Goal: Information Seeking & Learning: Learn about a topic

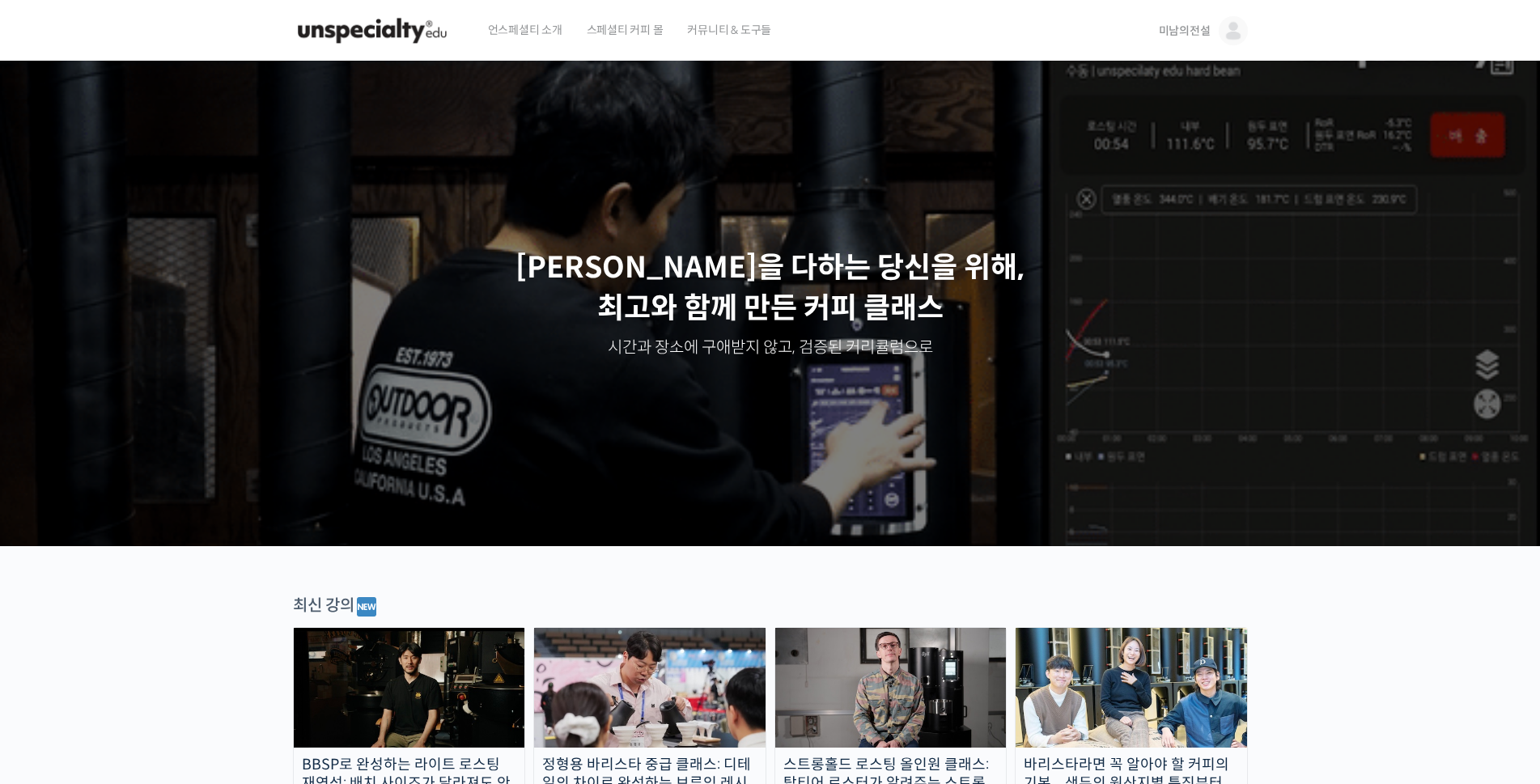
click at [1181, 35] on span "미남의전설" at bounding box center [1184, 31] width 52 height 15
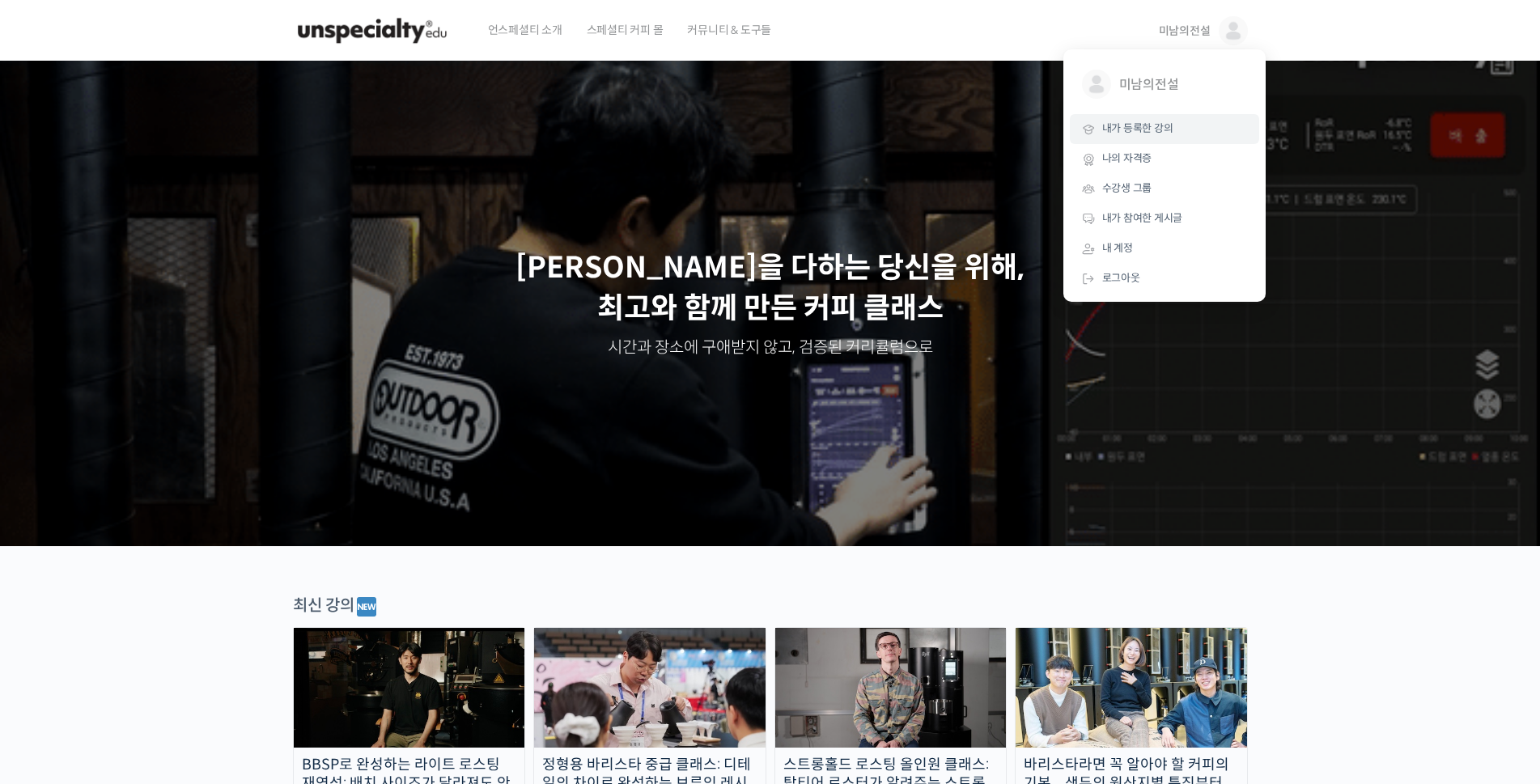
click at [1131, 130] on span "내가 등록한 강의" at bounding box center [1137, 128] width 71 height 14
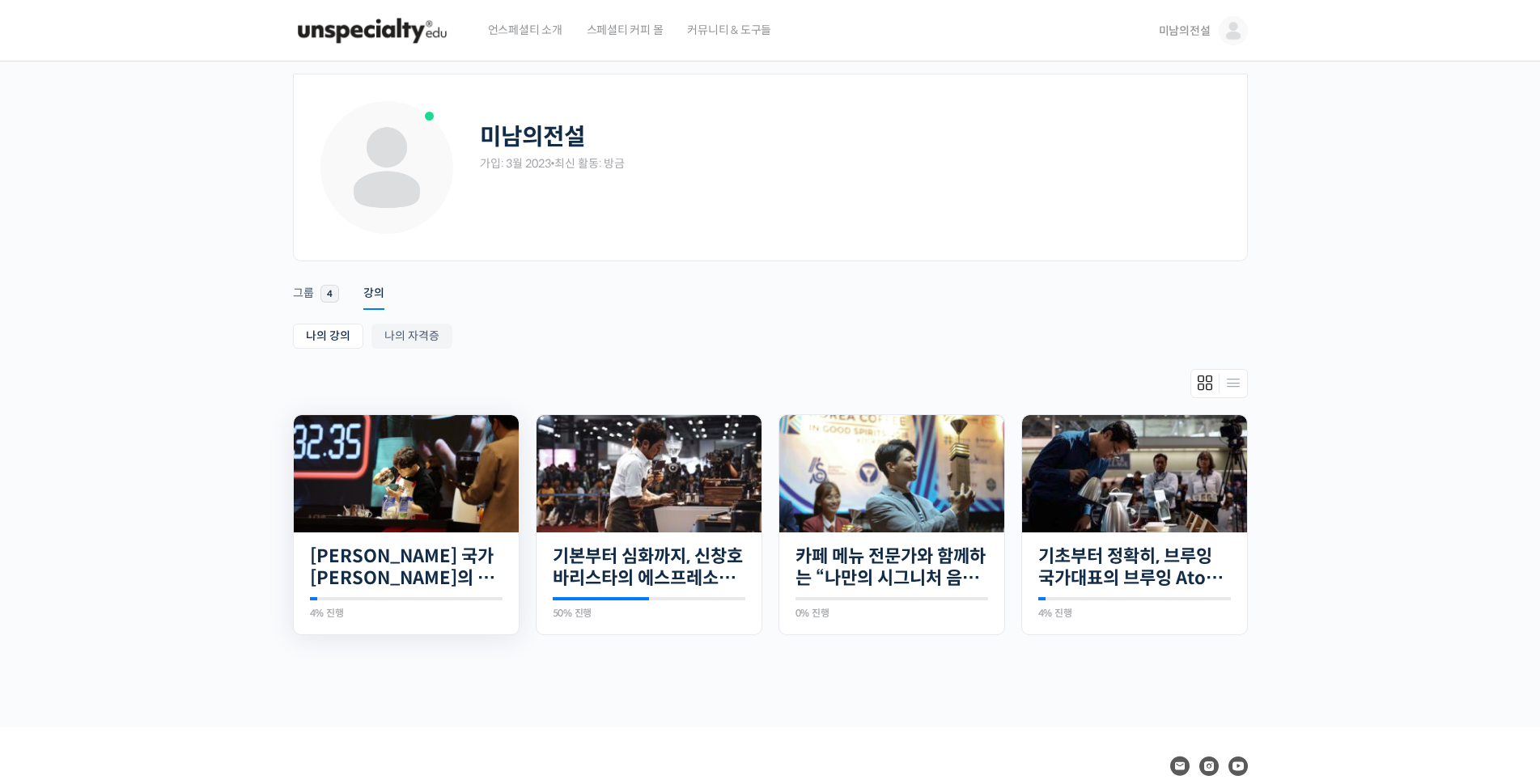
click at [389, 497] on img at bounding box center [406, 474] width 225 height 118
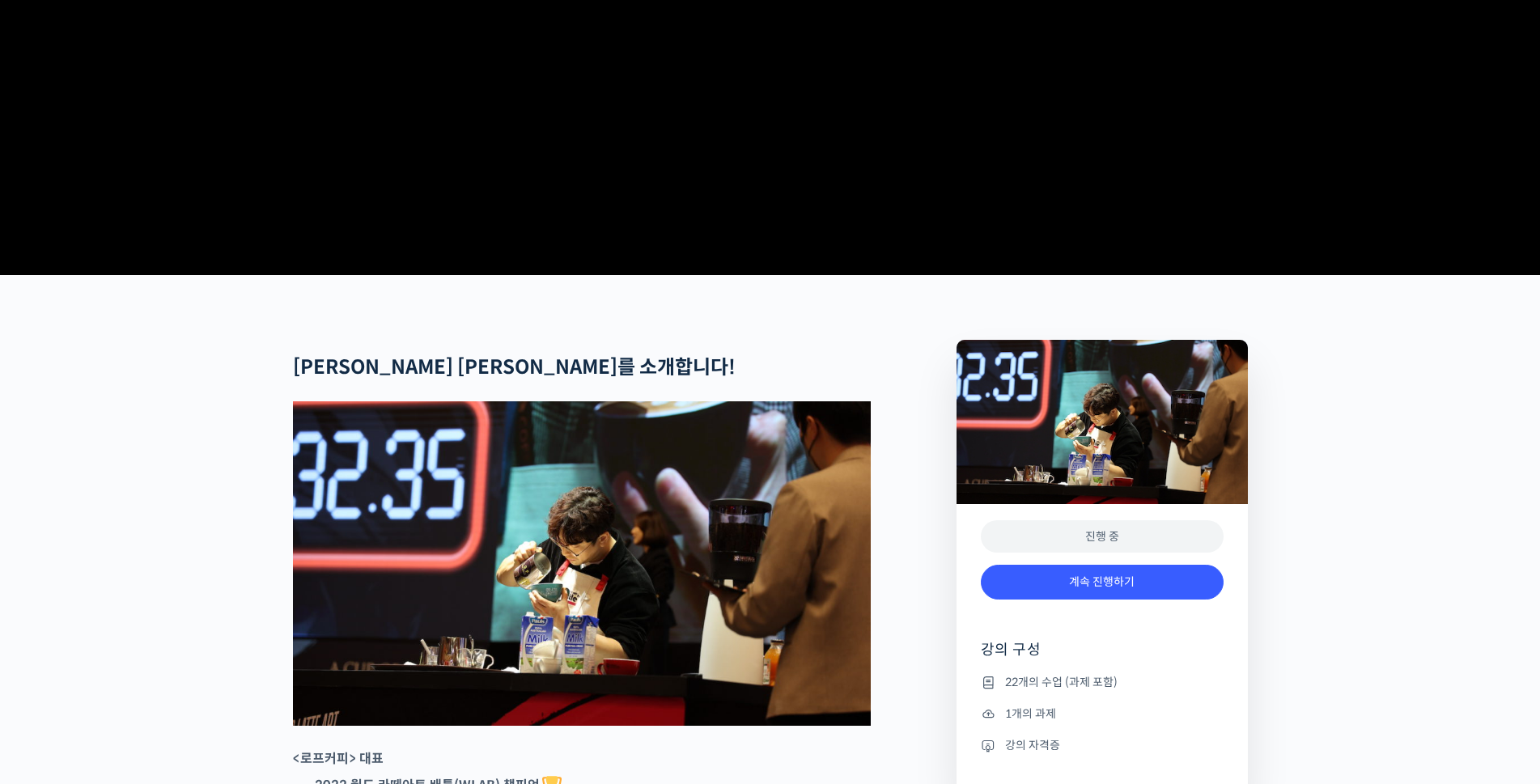
scroll to position [352, 0]
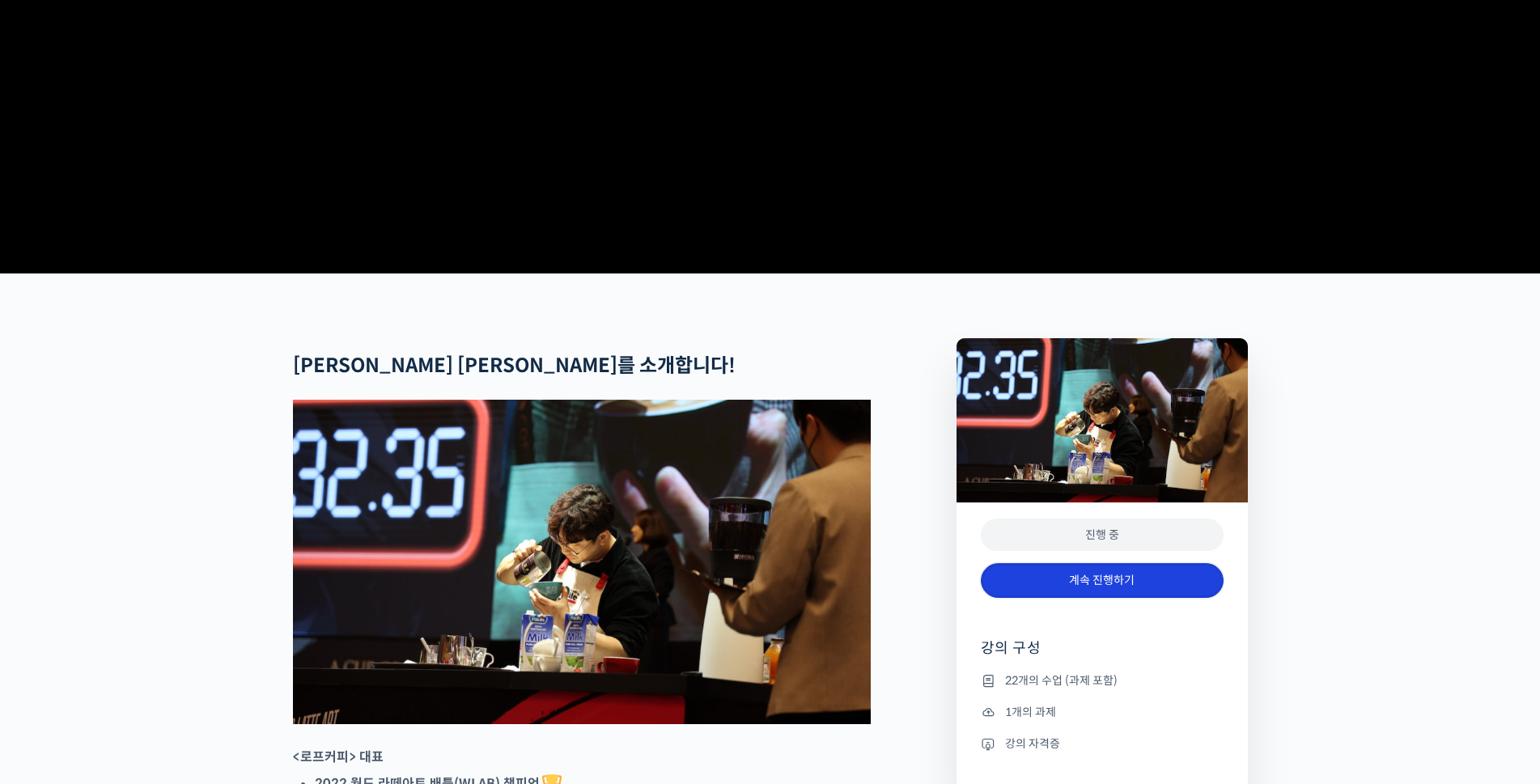
click at [1119, 598] on link "계속 진행하기" at bounding box center [1102, 581] width 243 height 35
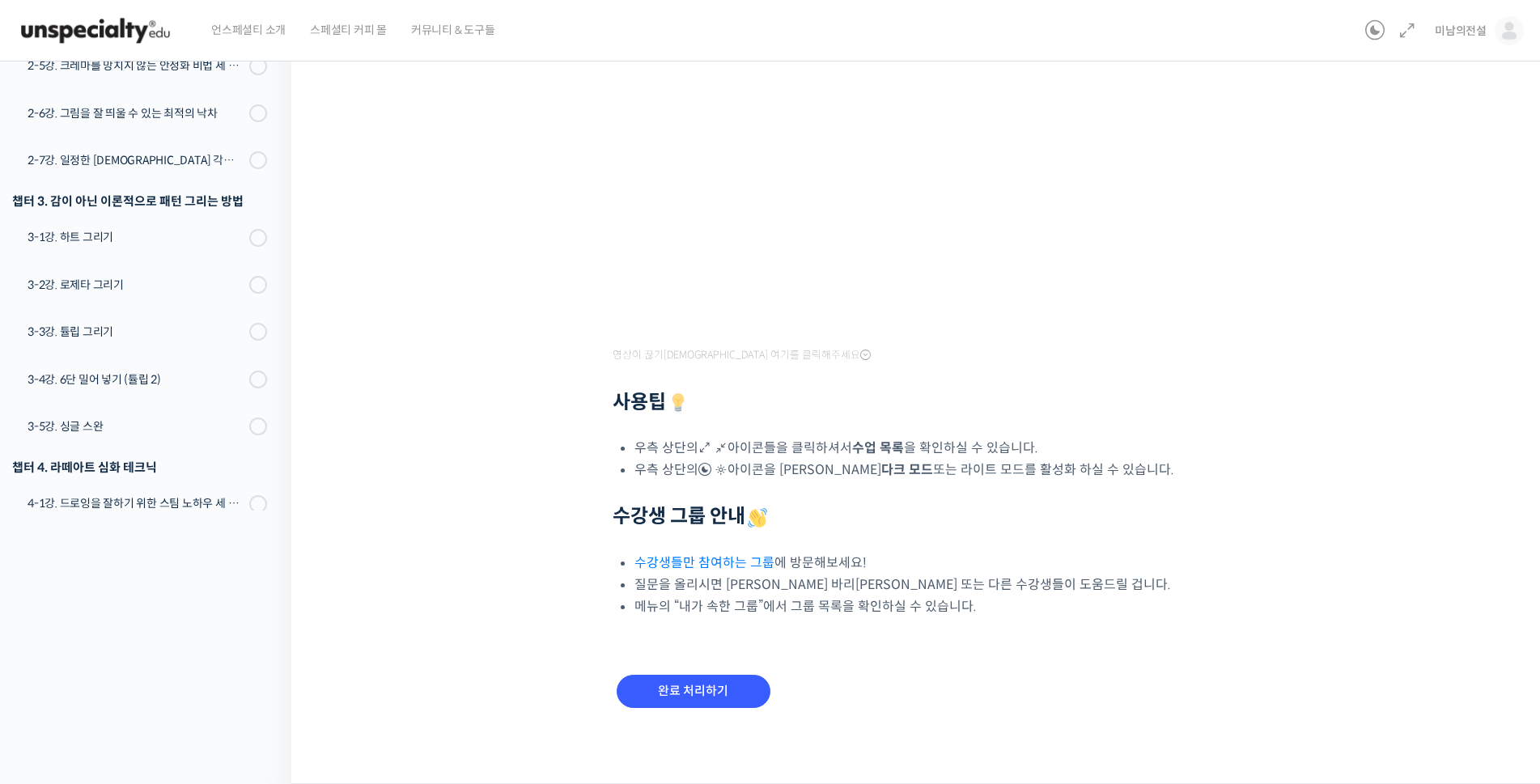
scroll to position [262, 0]
click at [719, 693] on input "완료 처리하기" at bounding box center [694, 692] width 154 height 33
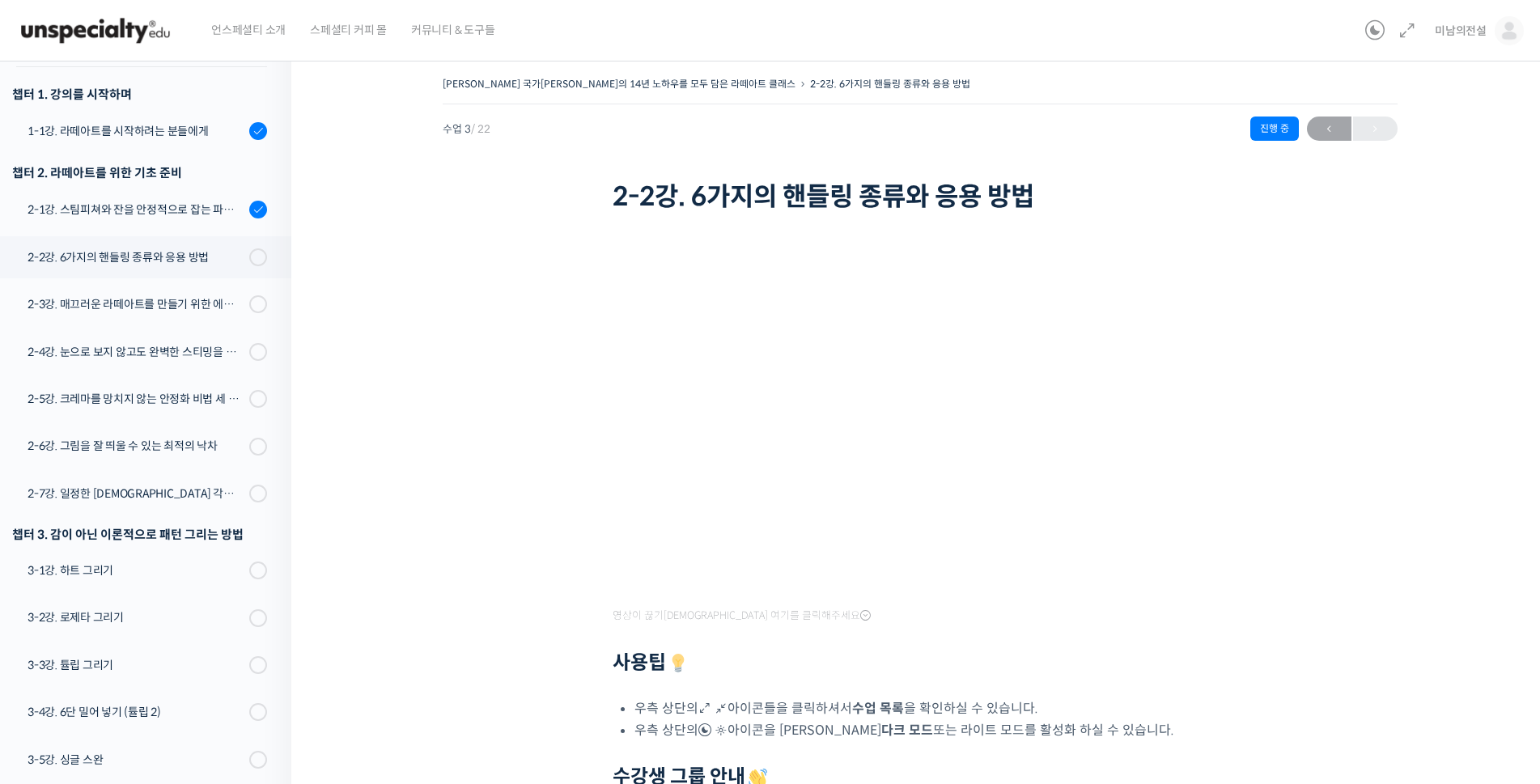
scroll to position [204, 0]
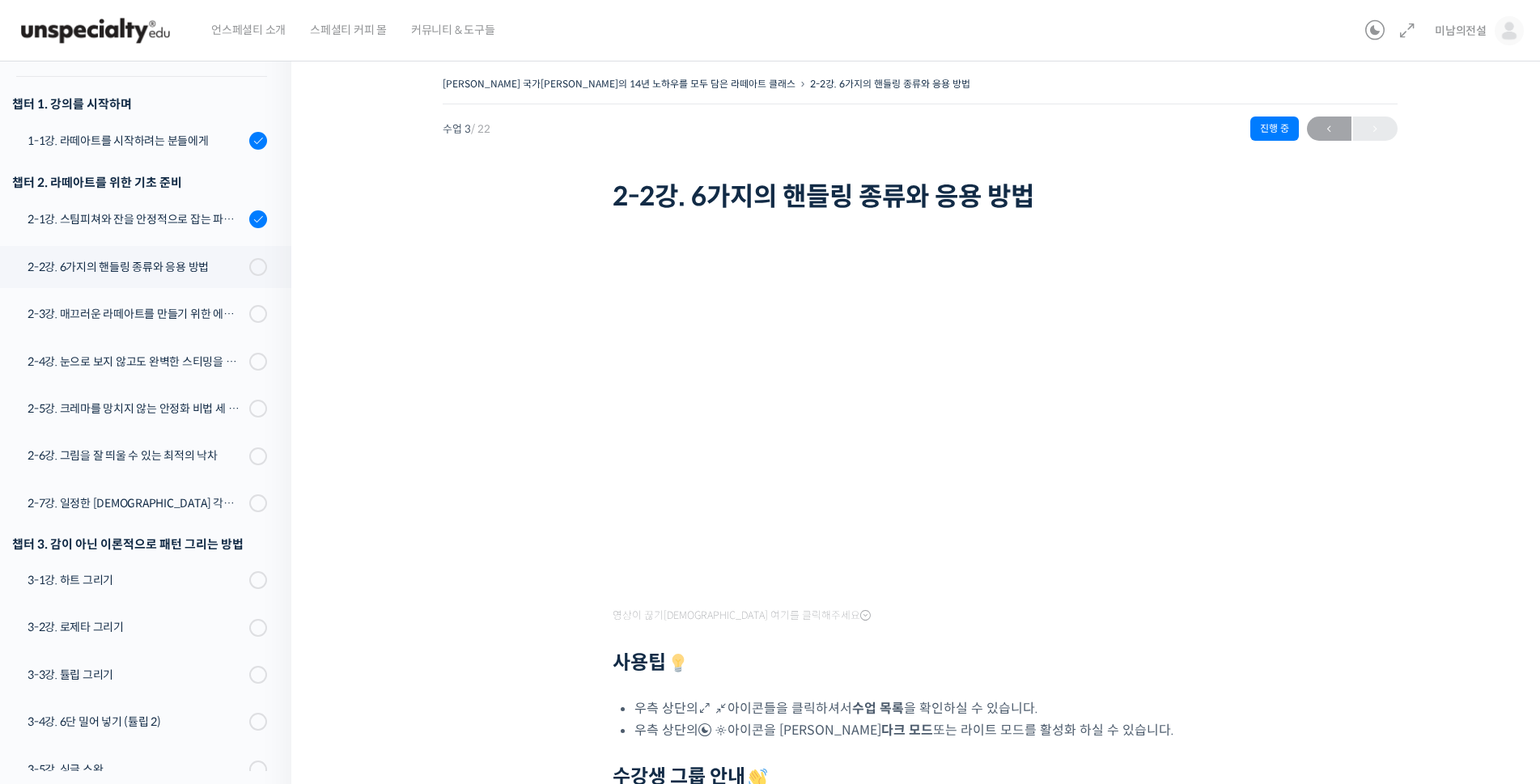
click at [483, 515] on div "최원재 국가대표의 14년 노하우를 모두 담은 라떼아트 클래스 2-2강. 6가지의 핸들링 종류와 응용 방법 진행 중 수업 3 / 22 진행 중 …" at bounding box center [920, 542] width 1095 height 939
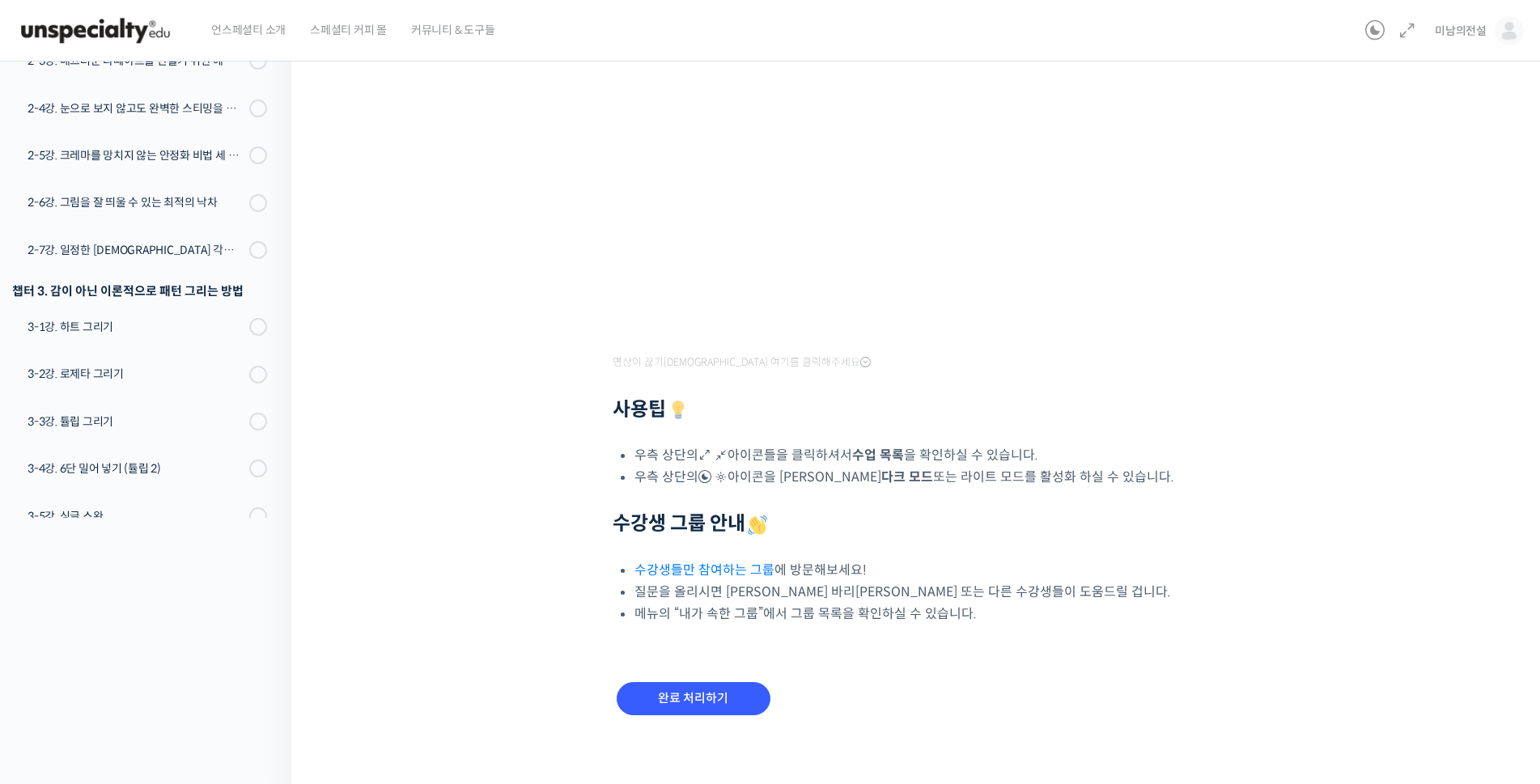
scroll to position [262, 0]
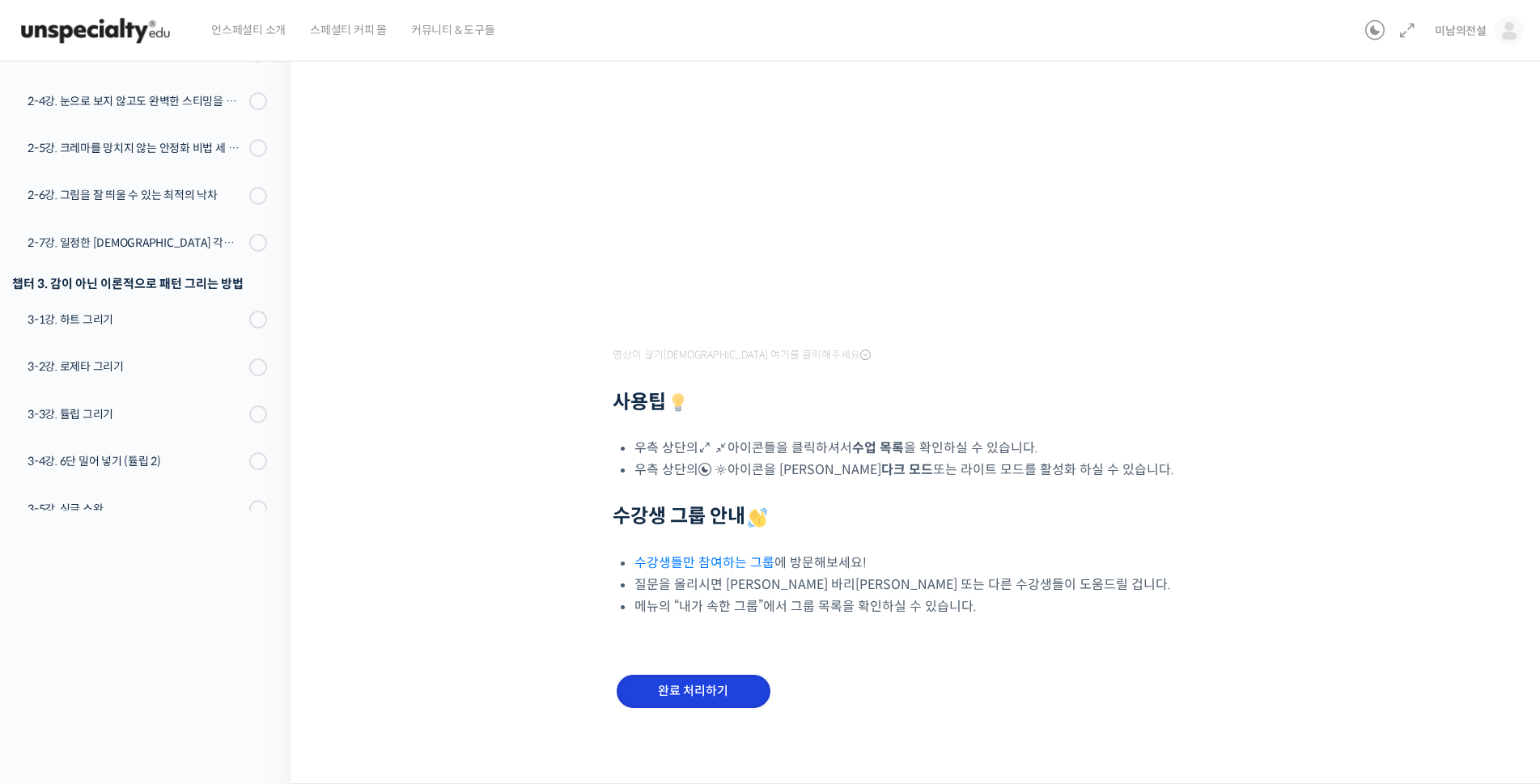
click at [707, 689] on input "완료 처리하기" at bounding box center [694, 692] width 154 height 33
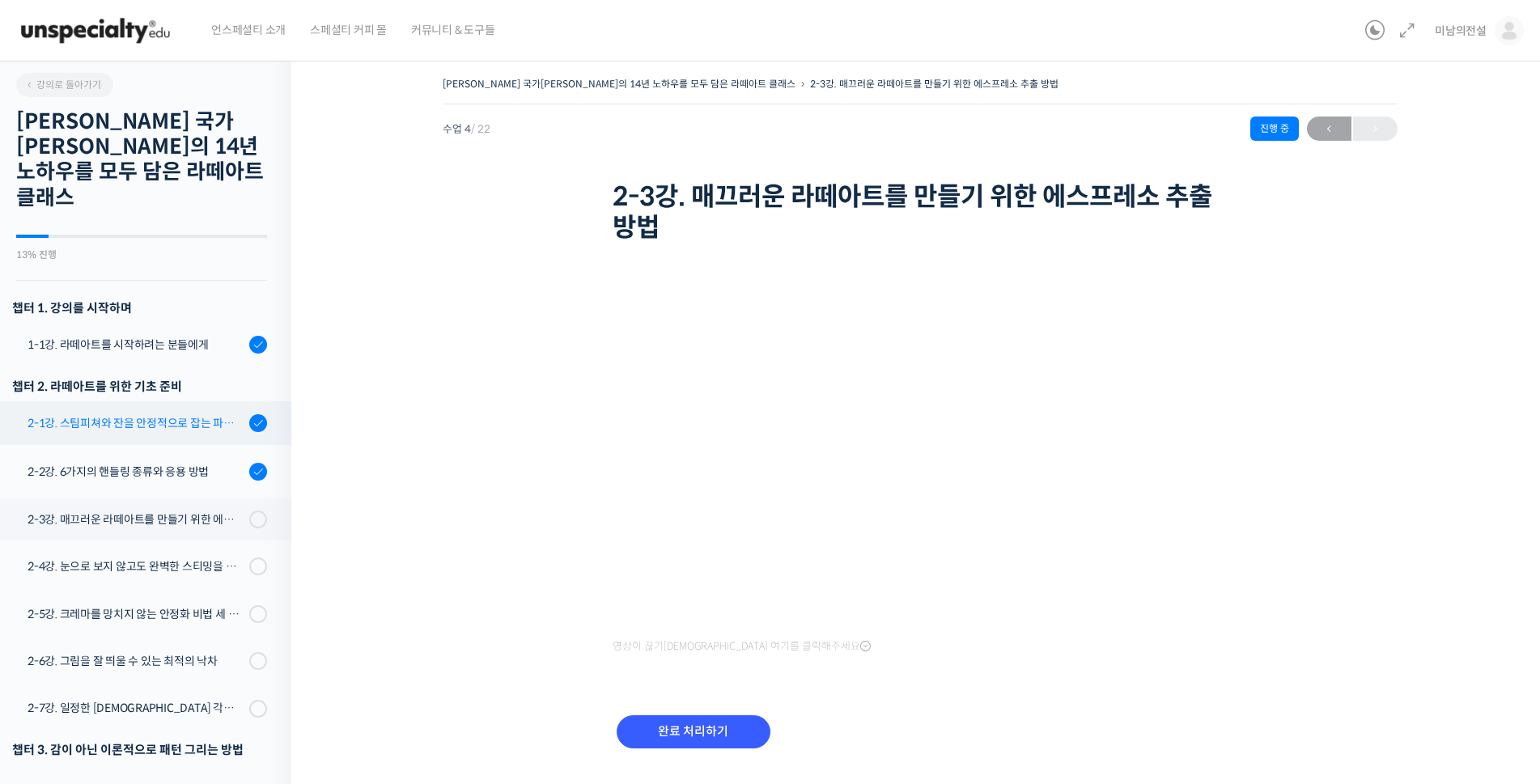
click at [98, 414] on div "2-1강. 스팀피쳐와 잔을 안정적으로 잡는 파지법 공식" at bounding box center [135, 423] width 217 height 18
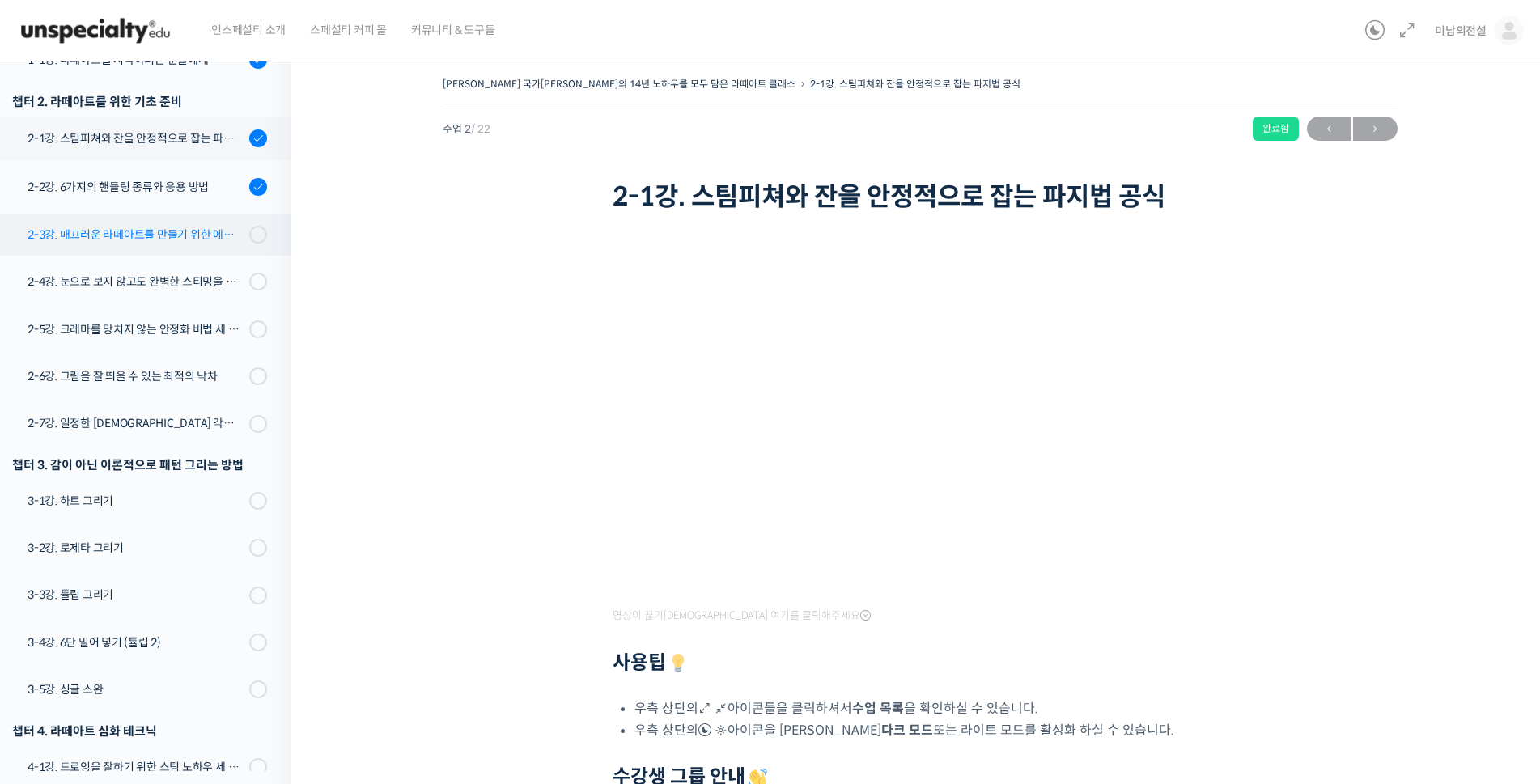
click at [135, 226] on div "2-3강. 매끄러운 라떼아트를 만들기 위한 에스프레소 추출 방법" at bounding box center [135, 235] width 217 height 18
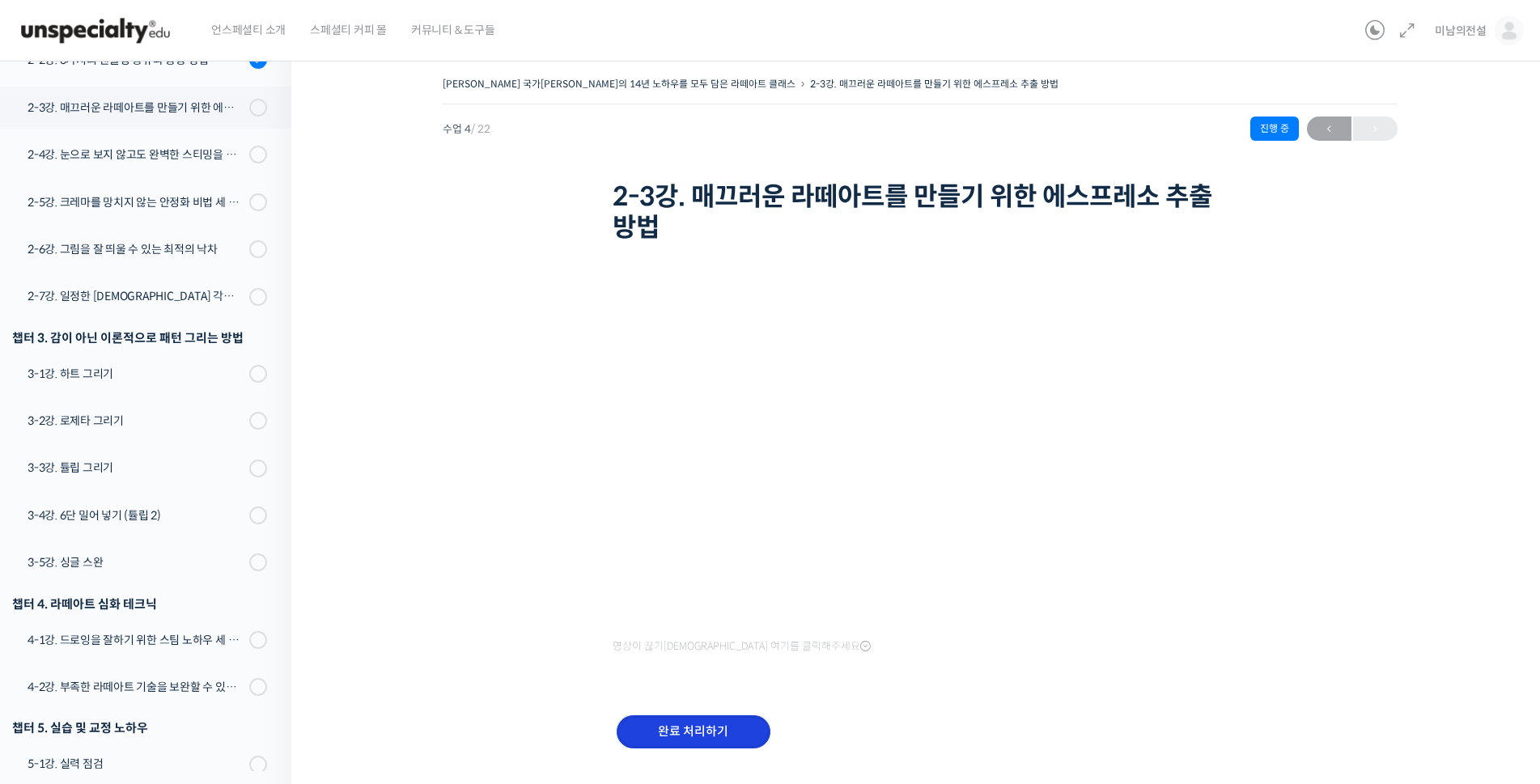
click at [698, 730] on input "완료 처리하기" at bounding box center [694, 732] width 154 height 33
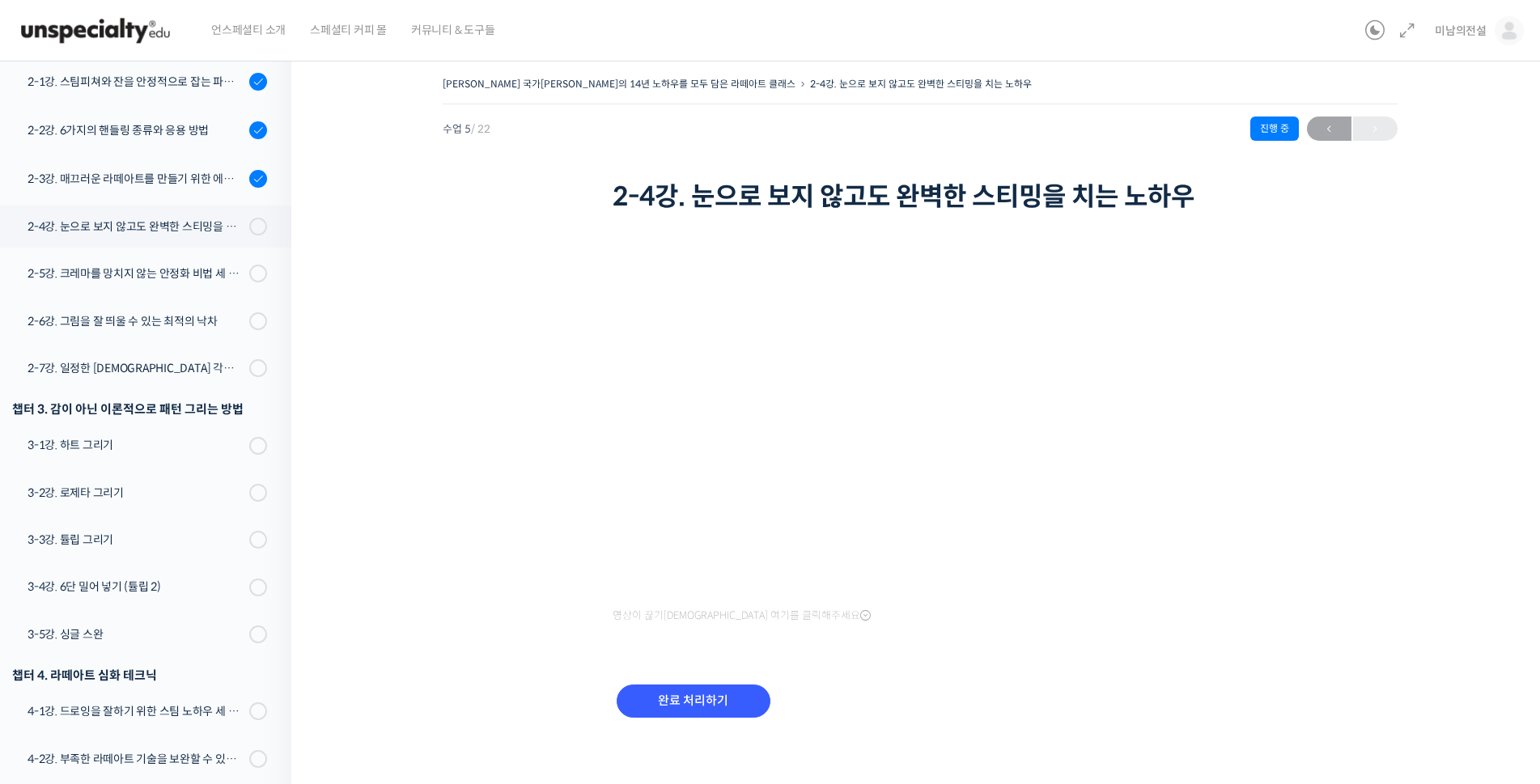
scroll to position [312, 0]
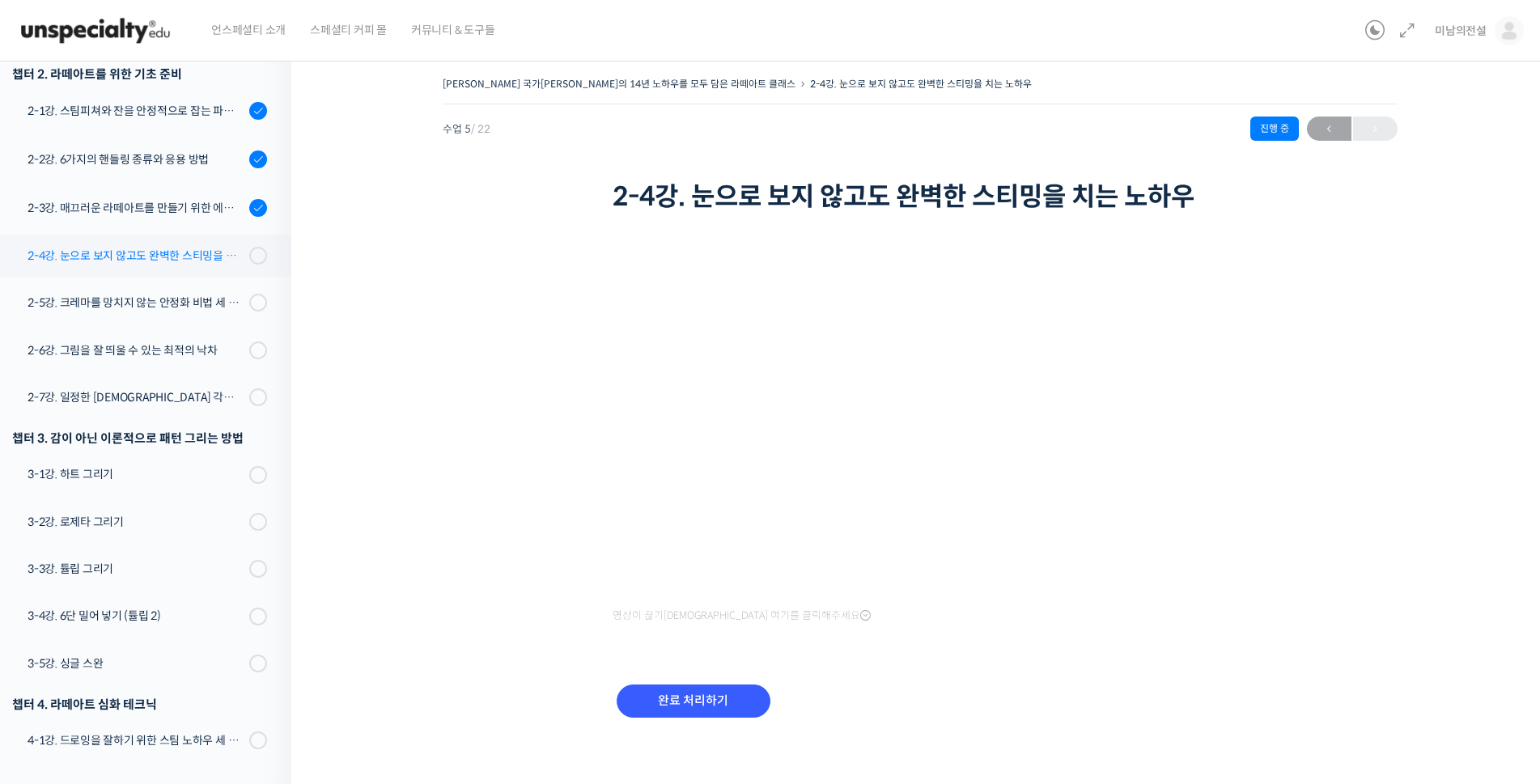
click at [183, 247] on div "2-4강. 눈으로 보지 않고도 완벽한 스티밍을 치는 노하우" at bounding box center [135, 256] width 217 height 18
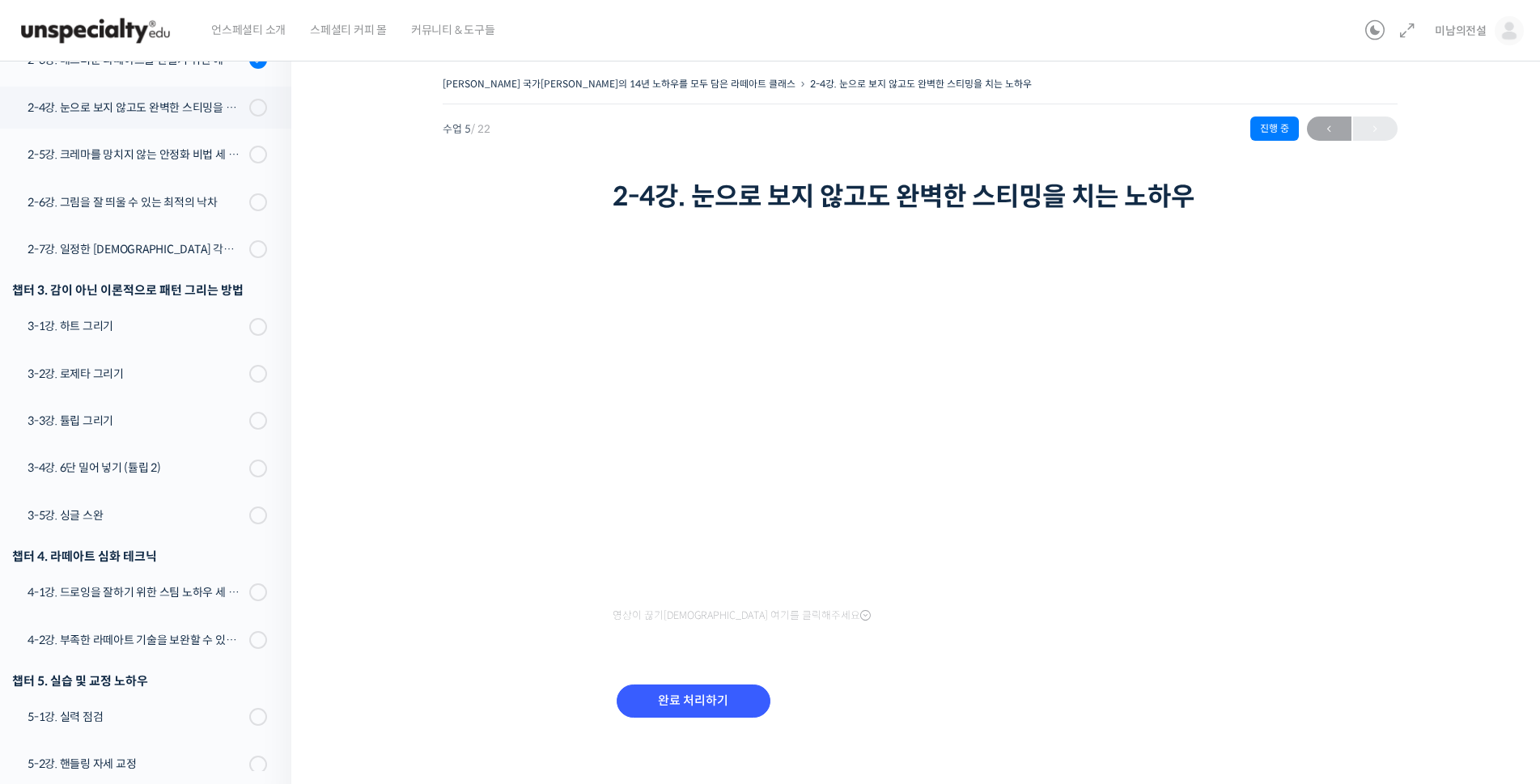
click at [441, 541] on div "[PERSON_NAME] 국가[PERSON_NAME]의 14년 노하우를 모두 담은 라떼아트 클래스 2-4강. 눈으로 보지 않고도 완벽한 스티밍…" at bounding box center [920, 417] width 1095 height 688
